Goal: Task Accomplishment & Management: Manage account settings

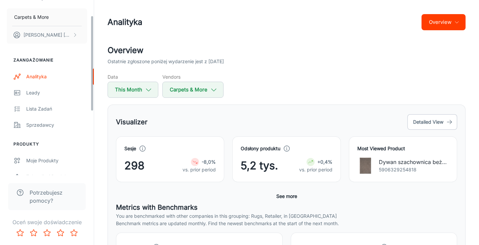
scroll to position [144, 0]
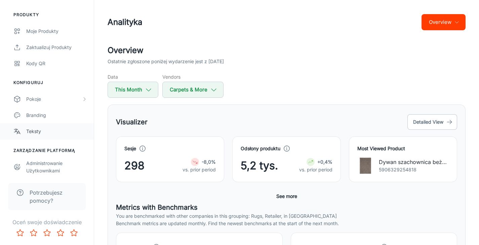
click at [35, 132] on div "Teksty" at bounding box center [56, 131] width 61 height 7
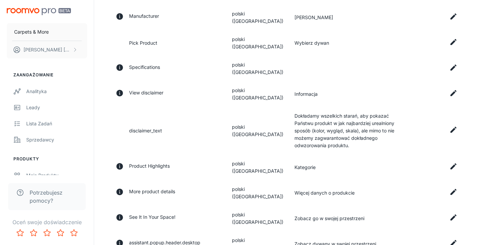
scroll to position [223, 0]
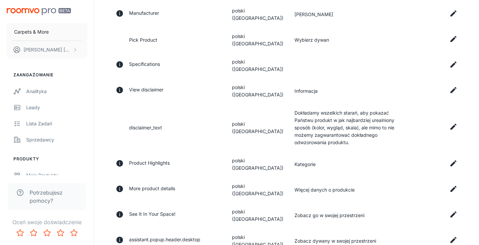
drag, startPoint x: 210, startPoint y: 207, endPoint x: 130, endPoint y: 208, distance: 80.3
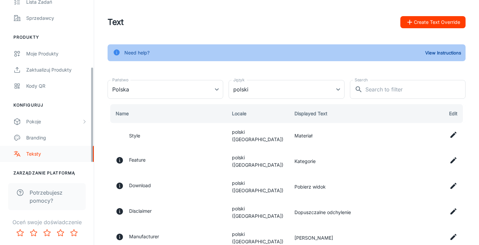
scroll to position [122, 0]
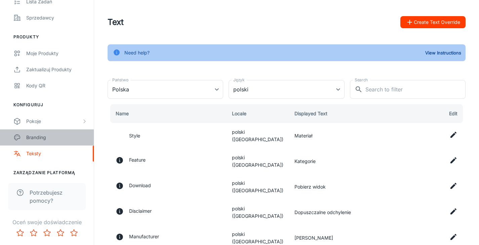
click at [40, 134] on div "Branding" at bounding box center [56, 137] width 61 height 7
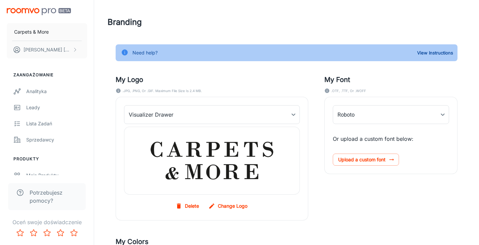
type input "Poppins-Regular"
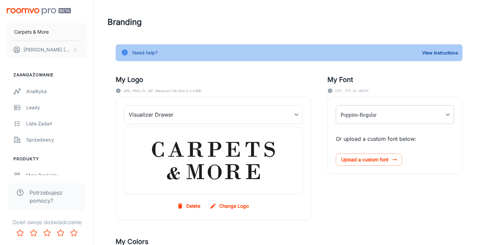
click at [442, 114] on body "Carpets & More [PERSON_NAME] Zaangażowanie Analityka [PERSON_NAME] Lista zadań …" at bounding box center [242, 122] width 484 height 245
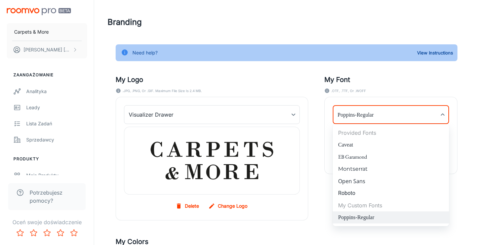
click at [442, 114] on div at bounding box center [242, 122] width 484 height 245
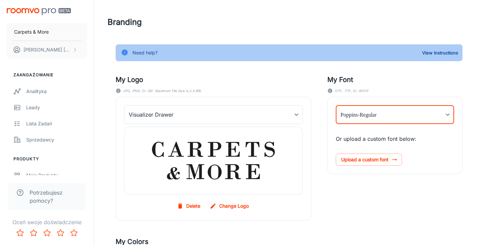
click at [442, 113] on body "Carpets & More [PERSON_NAME] Zaangażowanie Analityka [PERSON_NAME] Lista zadań …" at bounding box center [242, 122] width 484 height 245
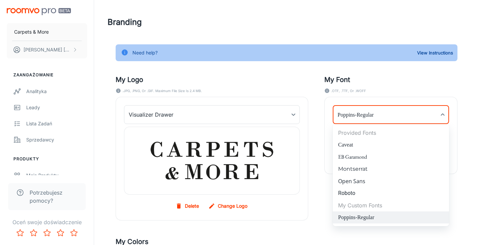
click at [443, 114] on div at bounding box center [242, 122] width 484 height 245
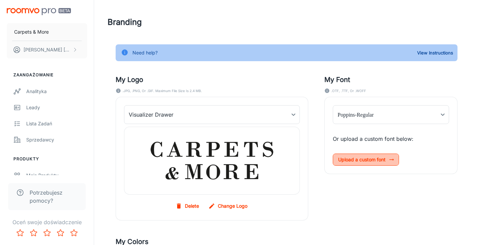
click at [379, 160] on span "Upload a custom font" at bounding box center [366, 160] width 66 height 12
click at [0, 0] on input "Upload a custom font" at bounding box center [0, 0] width 0 height 0
